Goal: Task Accomplishment & Management: Manage account settings

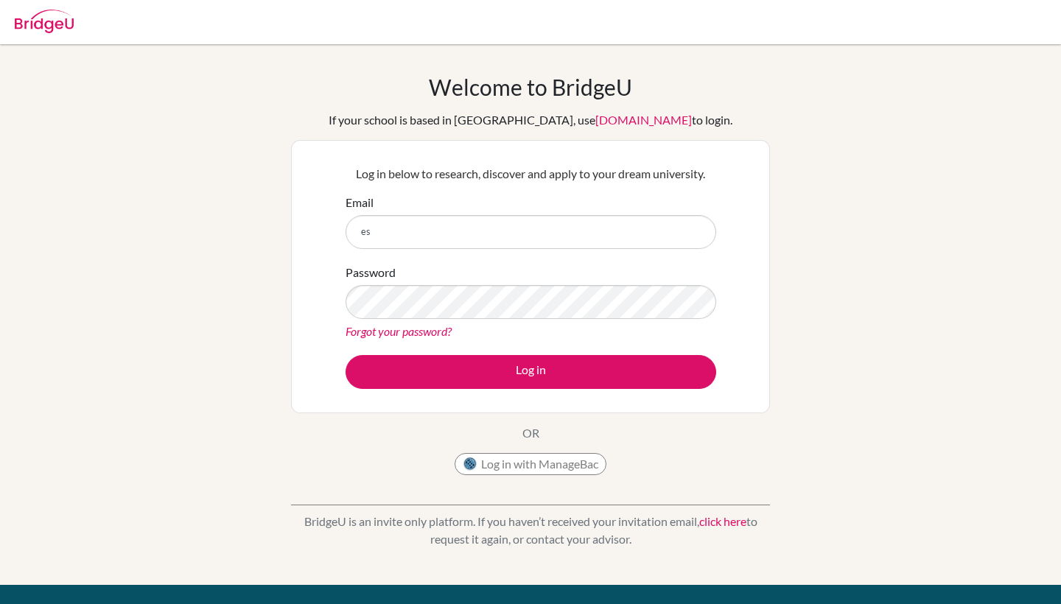
type input "e"
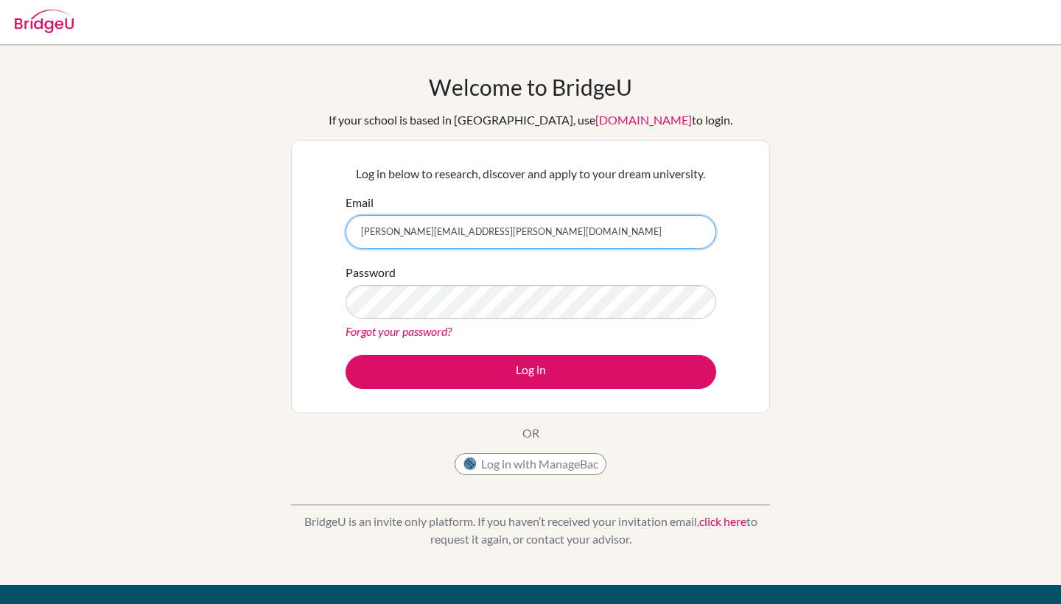
type input "[PERSON_NAME][EMAIL_ADDRESS][PERSON_NAME][DOMAIN_NAME]"
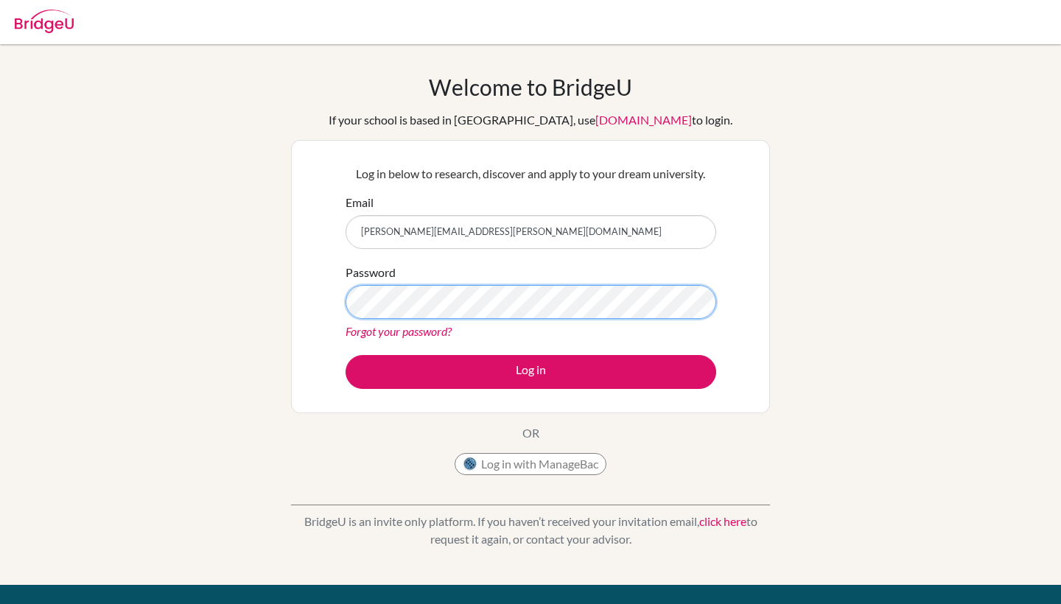
click at [531, 372] on button "Log in" at bounding box center [531, 372] width 371 height 34
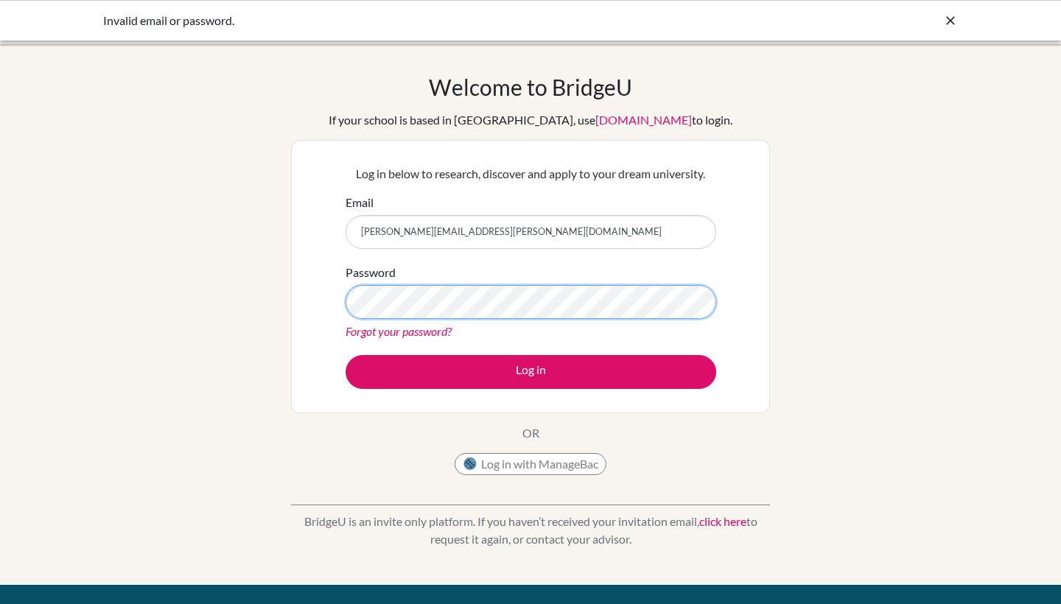
click at [531, 372] on button "Log in" at bounding box center [531, 372] width 371 height 34
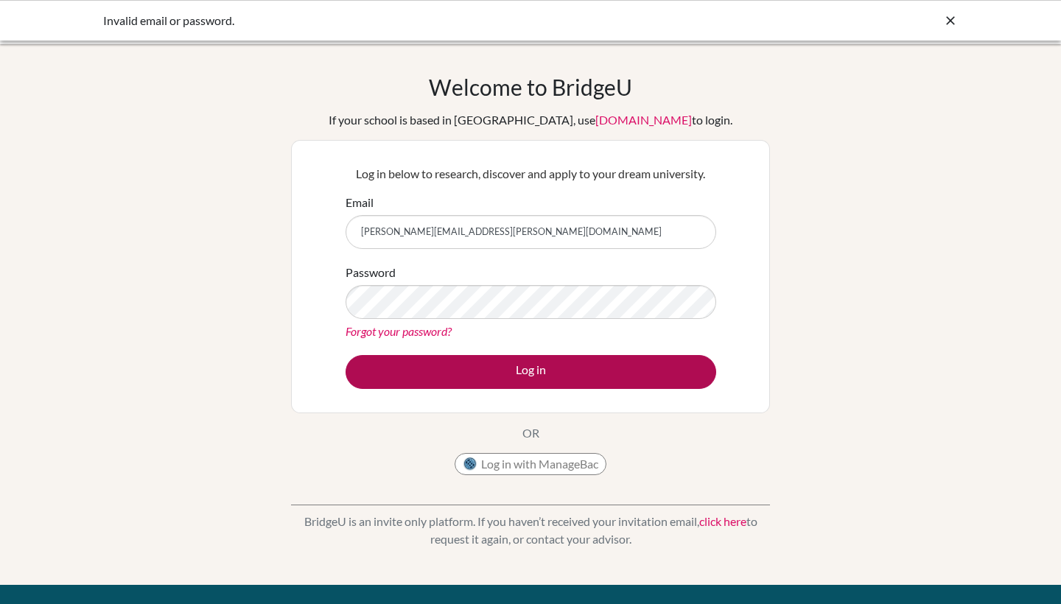
click at [525, 367] on button "Log in" at bounding box center [531, 372] width 371 height 34
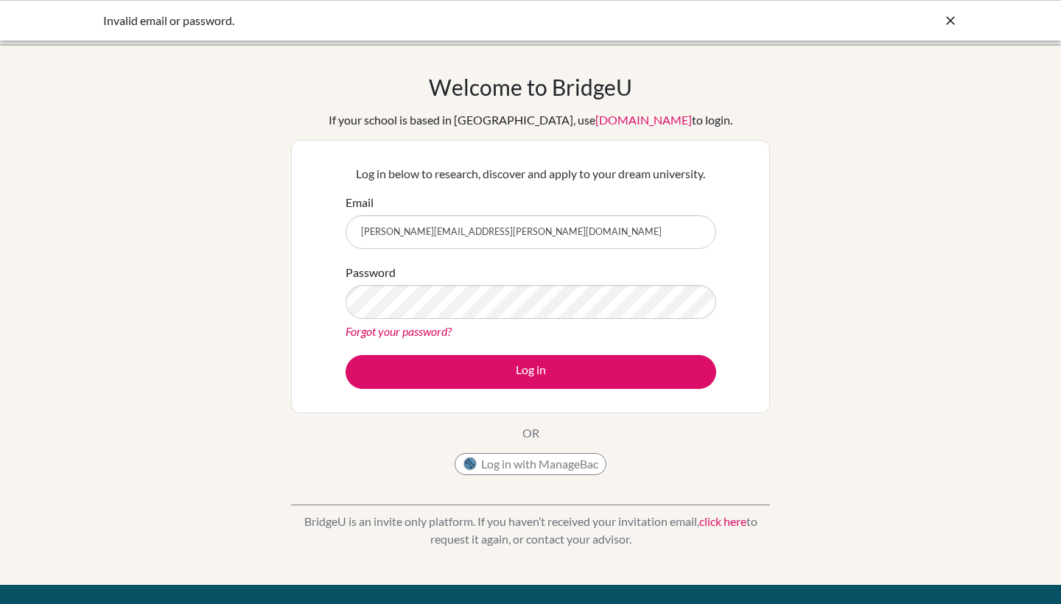
click at [408, 335] on link "Forgot your password?" at bounding box center [399, 331] width 106 height 14
click at [412, 327] on link "Forgot your password?" at bounding box center [399, 331] width 106 height 14
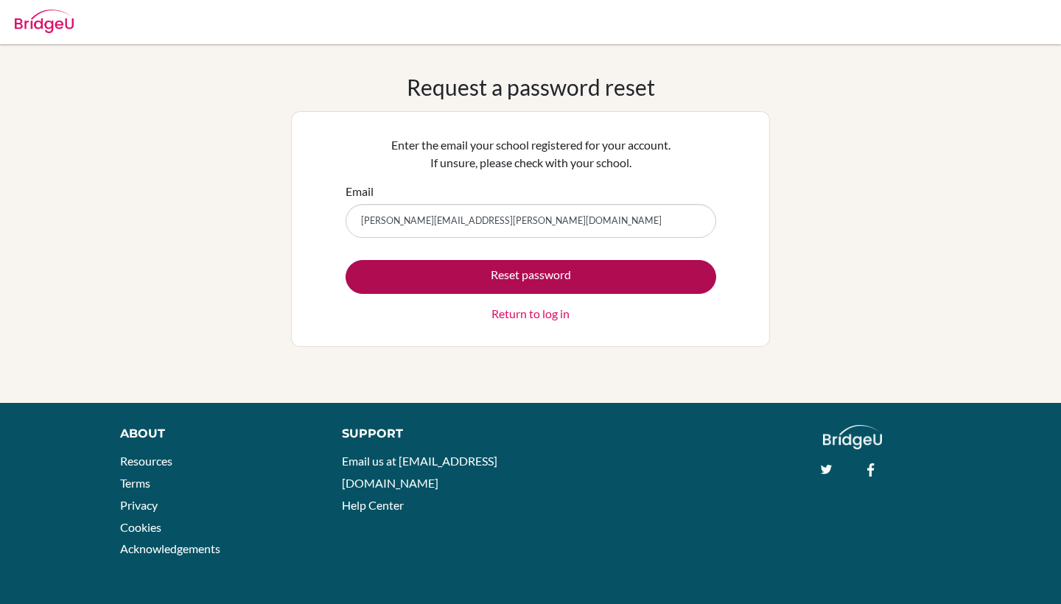
type input "[PERSON_NAME][EMAIL_ADDRESS][PERSON_NAME][DOMAIN_NAME]"
click at [615, 275] on button "Reset password" at bounding box center [531, 277] width 371 height 34
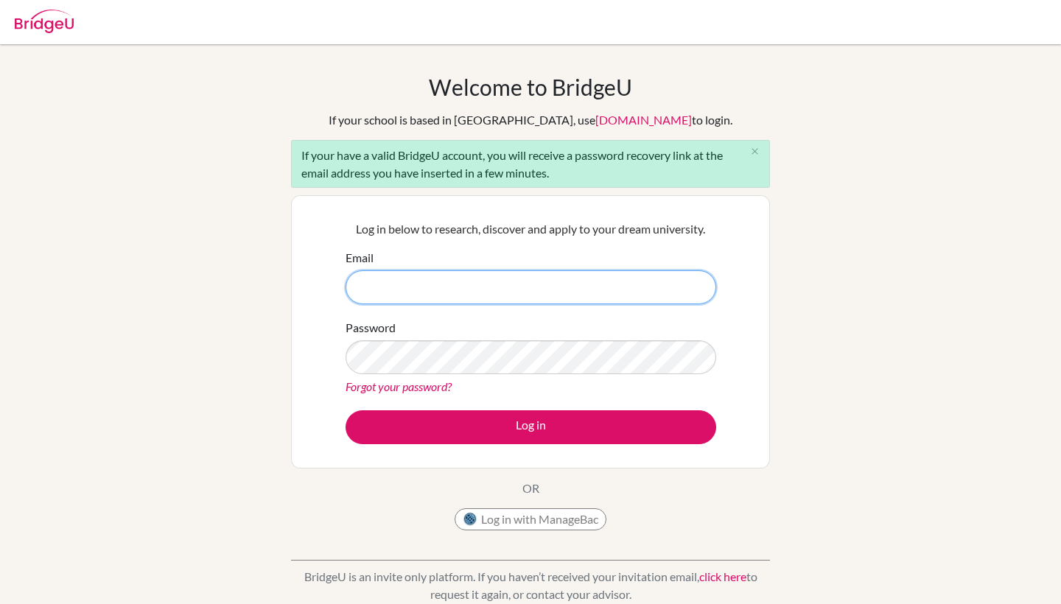
type input "[PERSON_NAME][EMAIL_ADDRESS][PERSON_NAME][DOMAIN_NAME]"
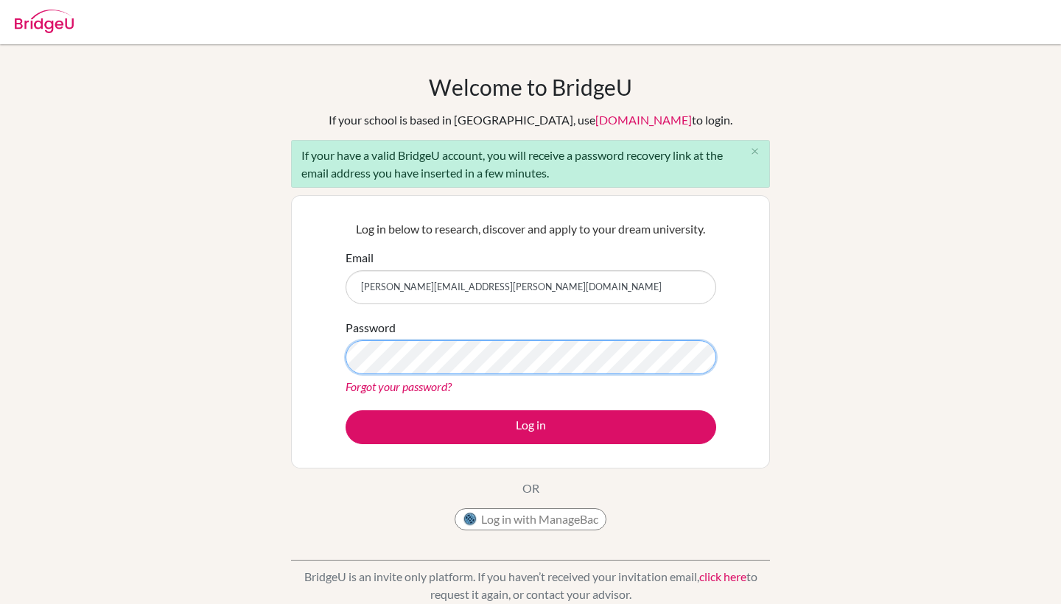
click at [531, 427] on button "Log in" at bounding box center [531, 428] width 371 height 34
